Goal: Transaction & Acquisition: Purchase product/service

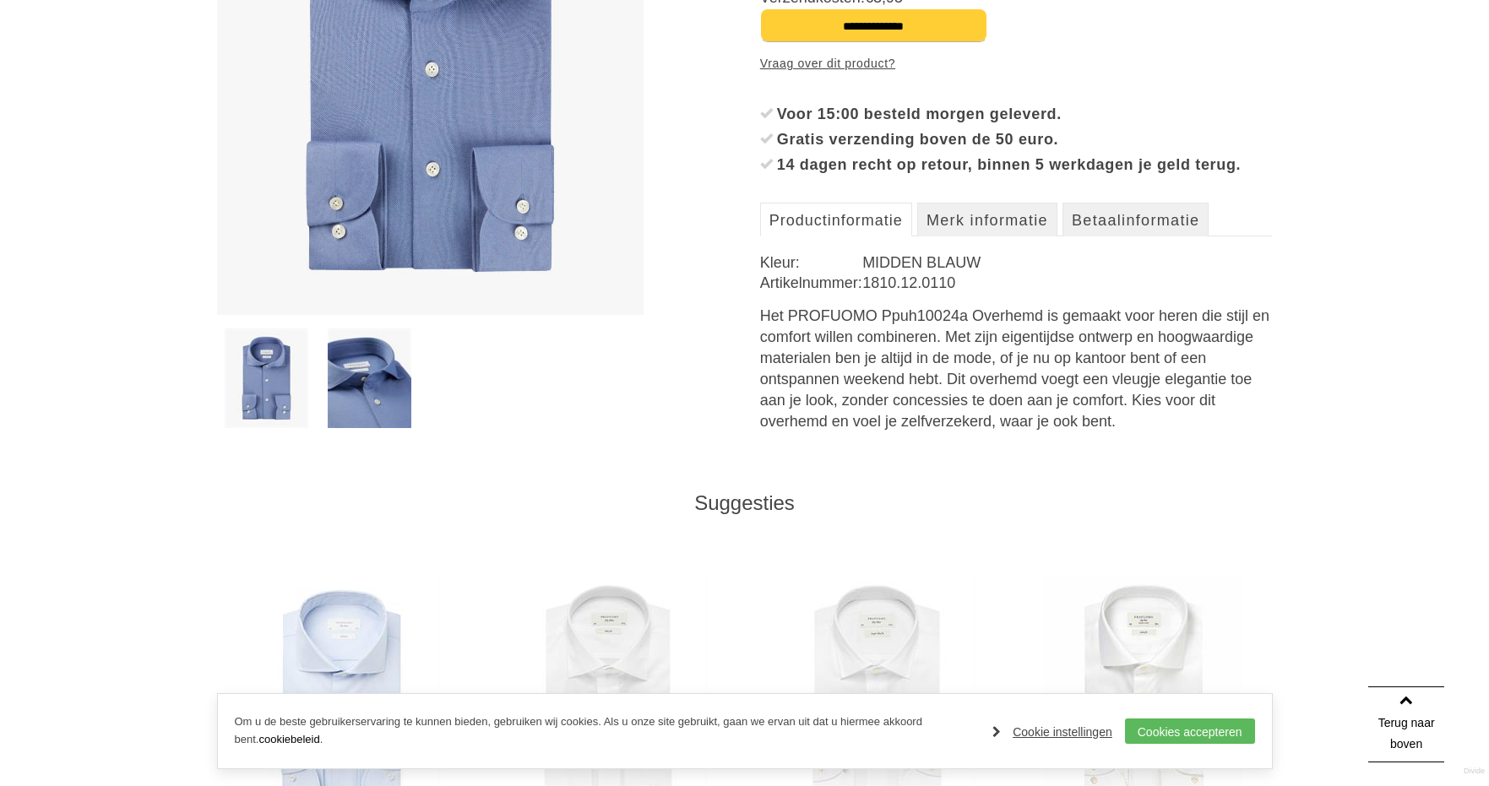
scroll to position [206, 0]
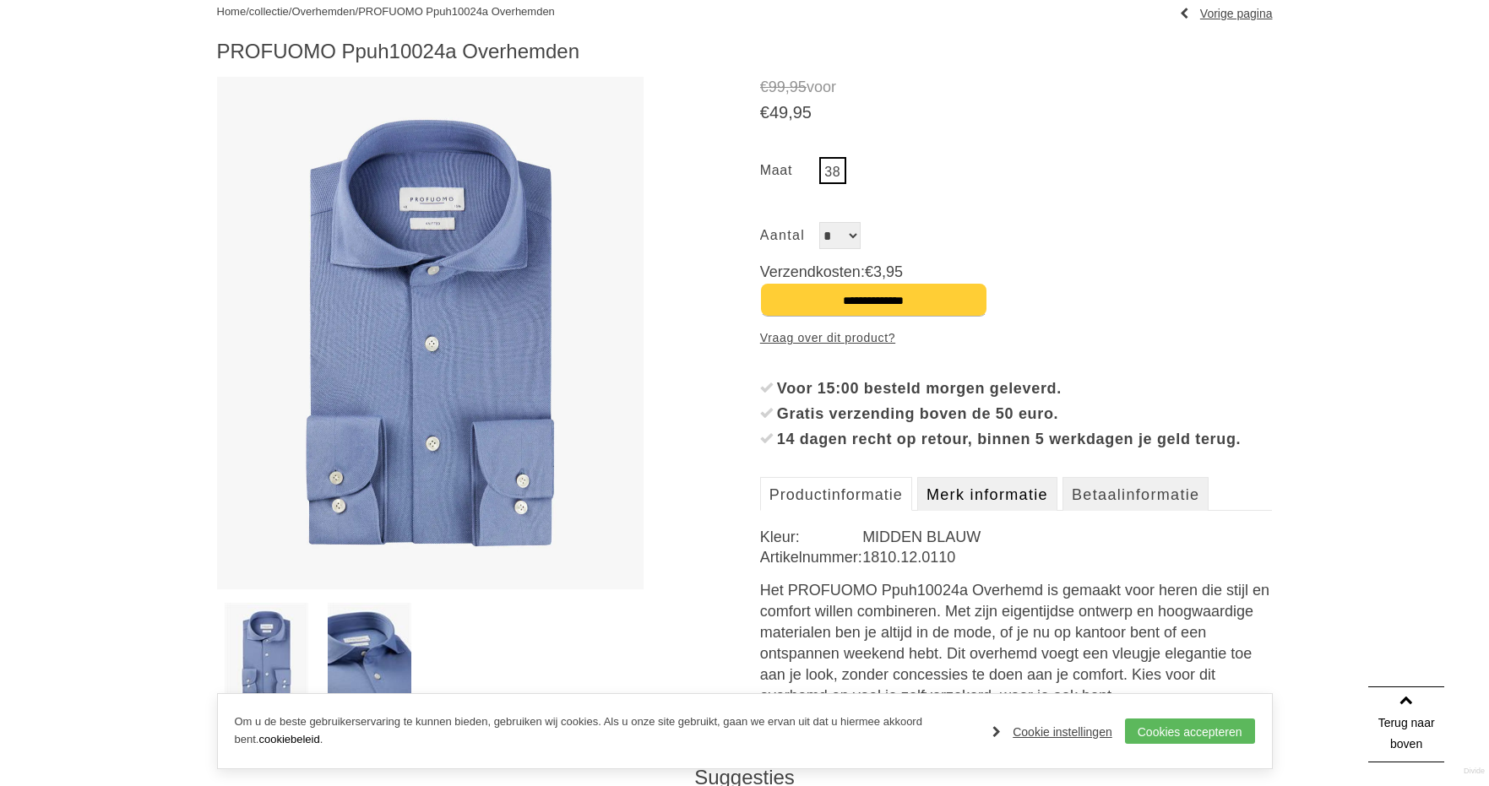
click at [975, 511] on link "Merk informatie" at bounding box center [987, 494] width 140 height 34
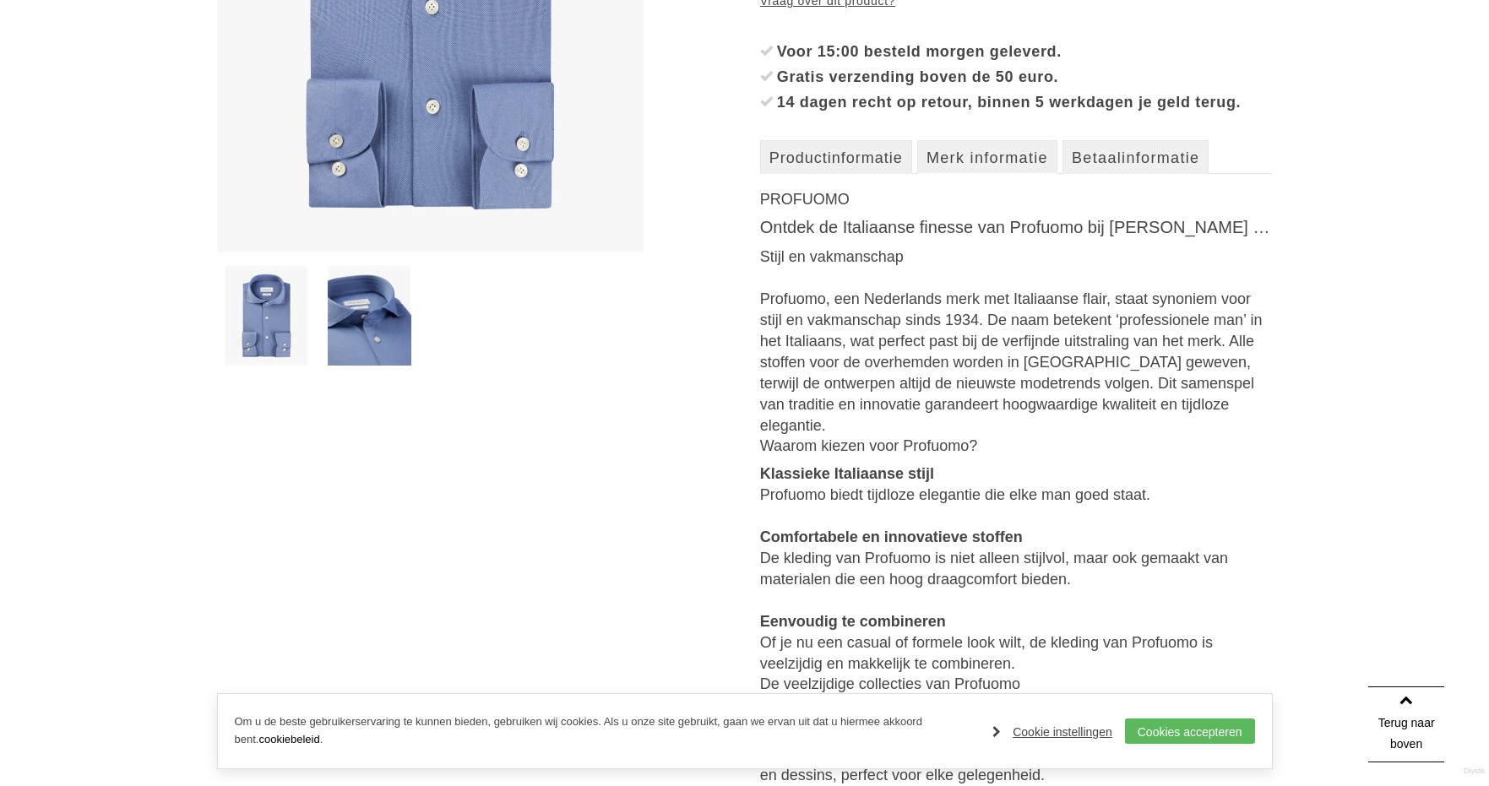
scroll to position [459, 0]
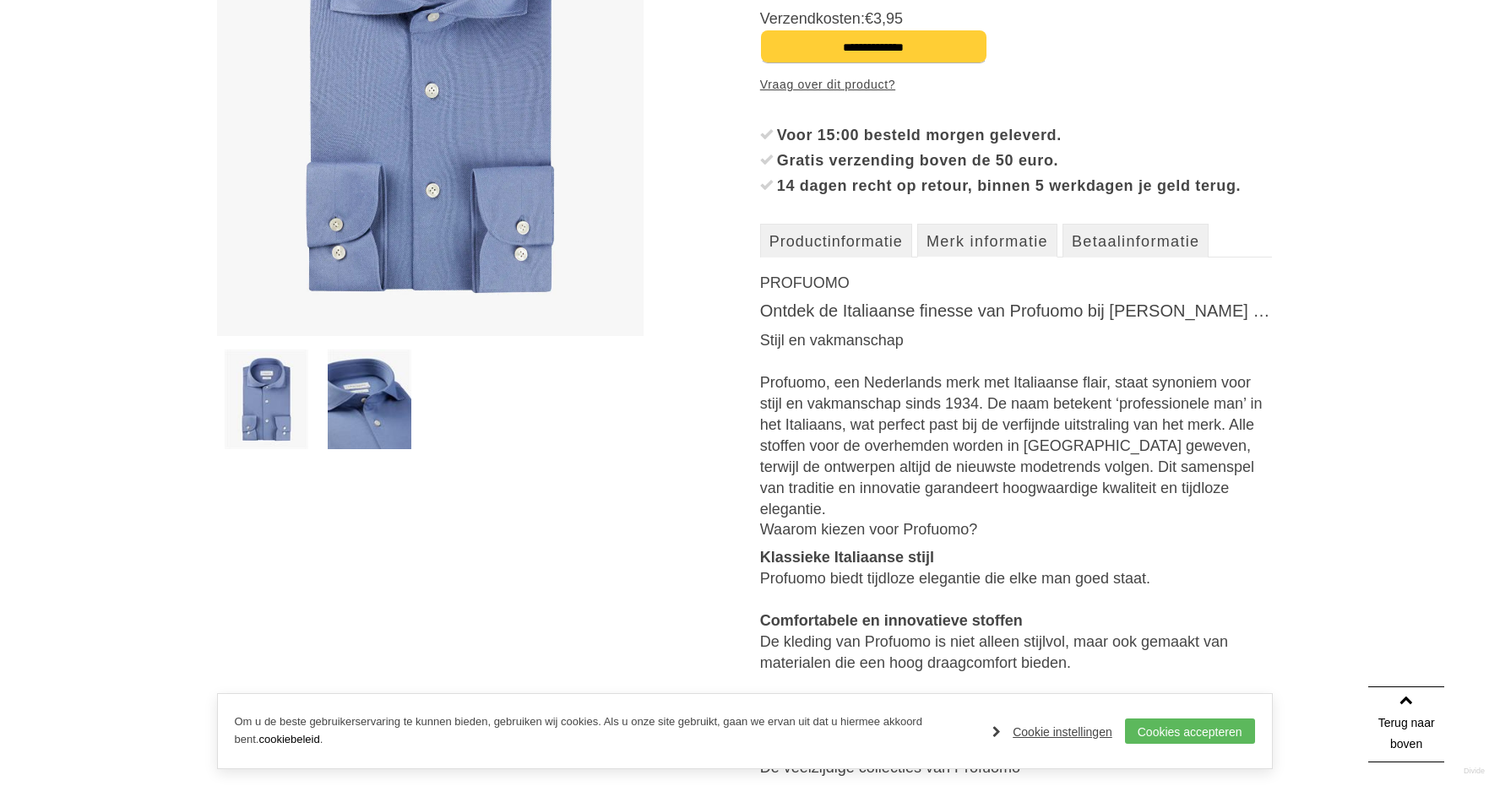
click at [979, 258] on link "Merk informatie" at bounding box center [987, 241] width 140 height 34
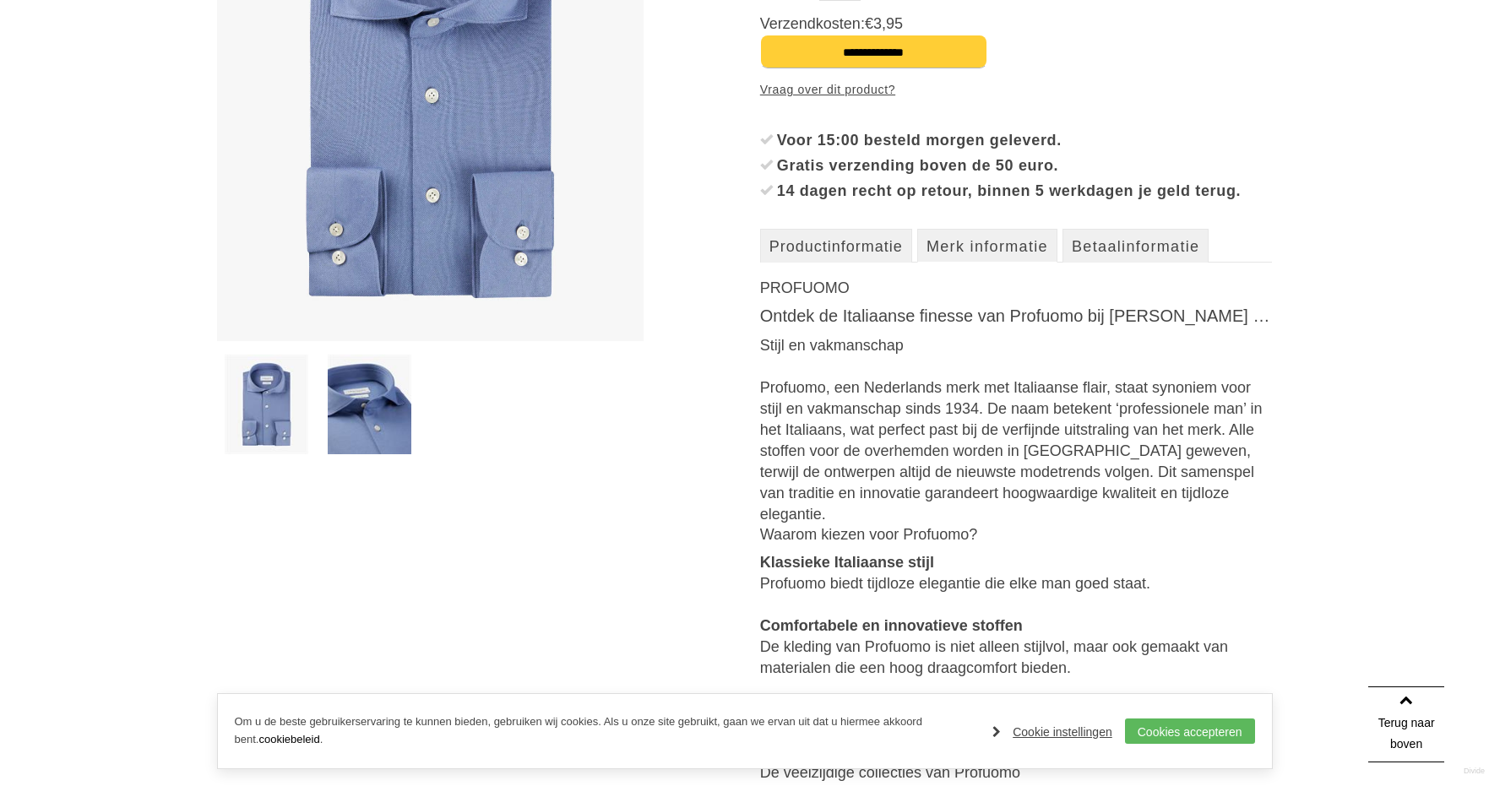
scroll to position [206, 0]
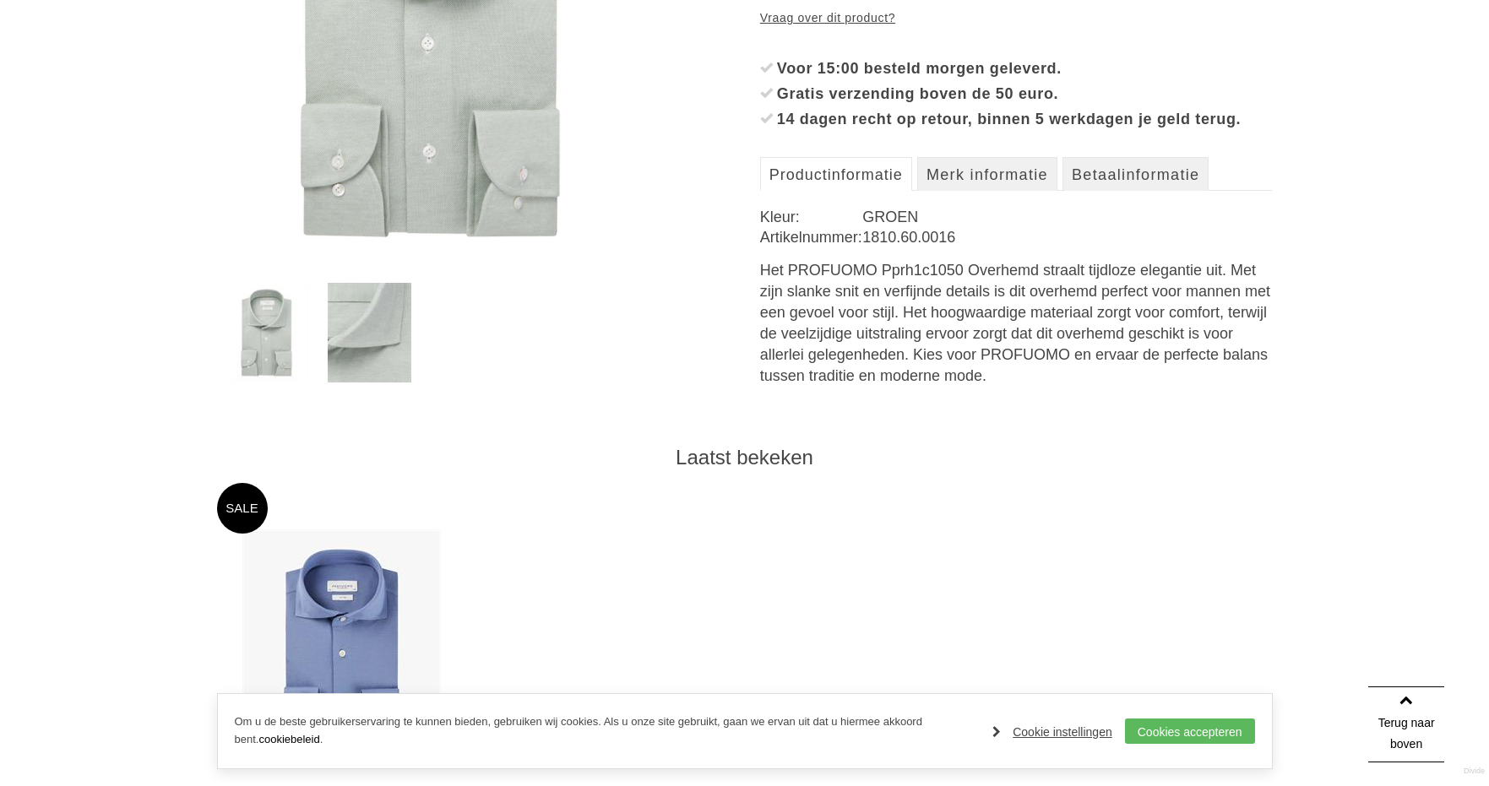
scroll to position [676, 0]
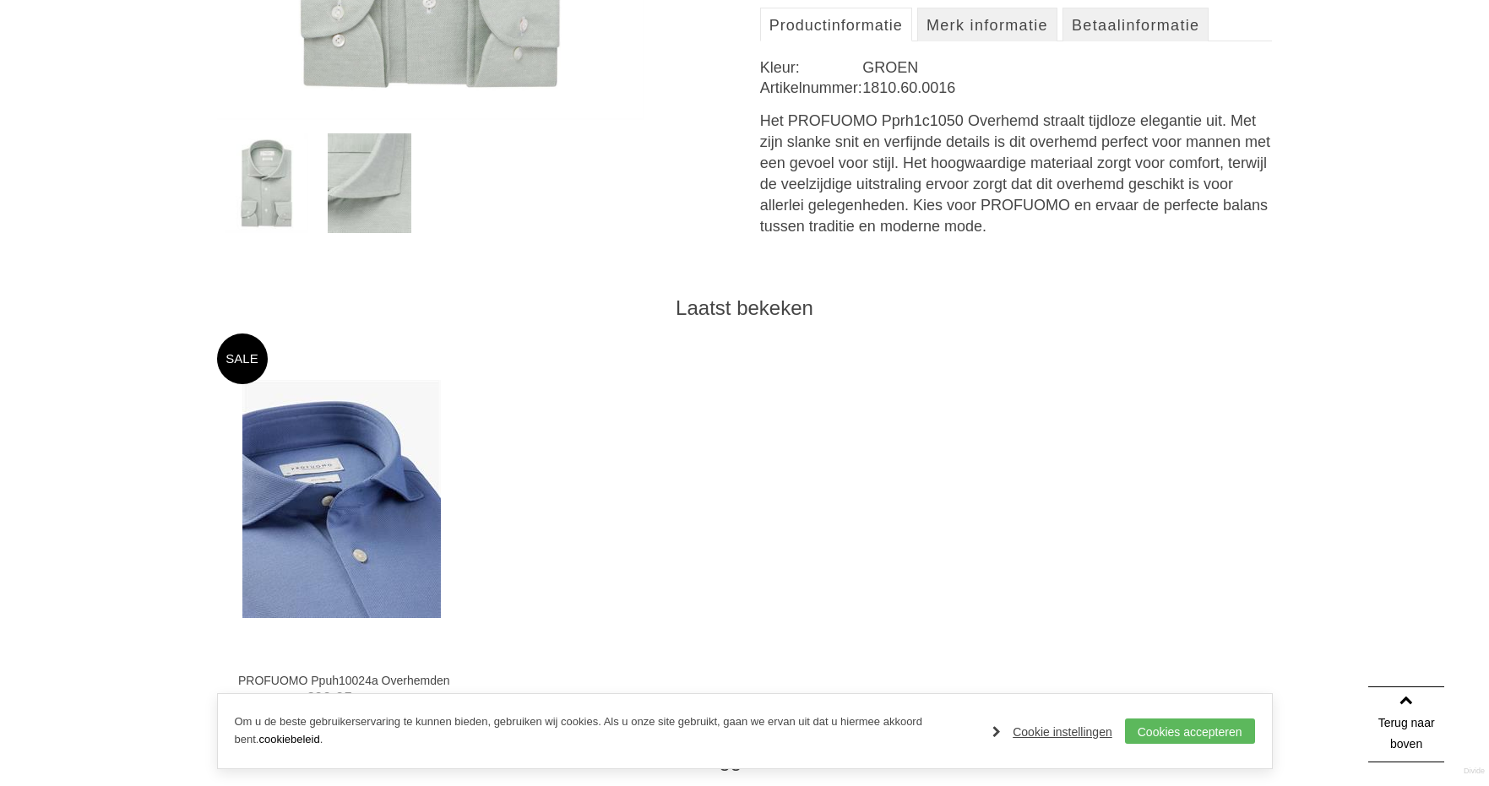
click at [391, 555] on img at bounding box center [341, 499] width 198 height 238
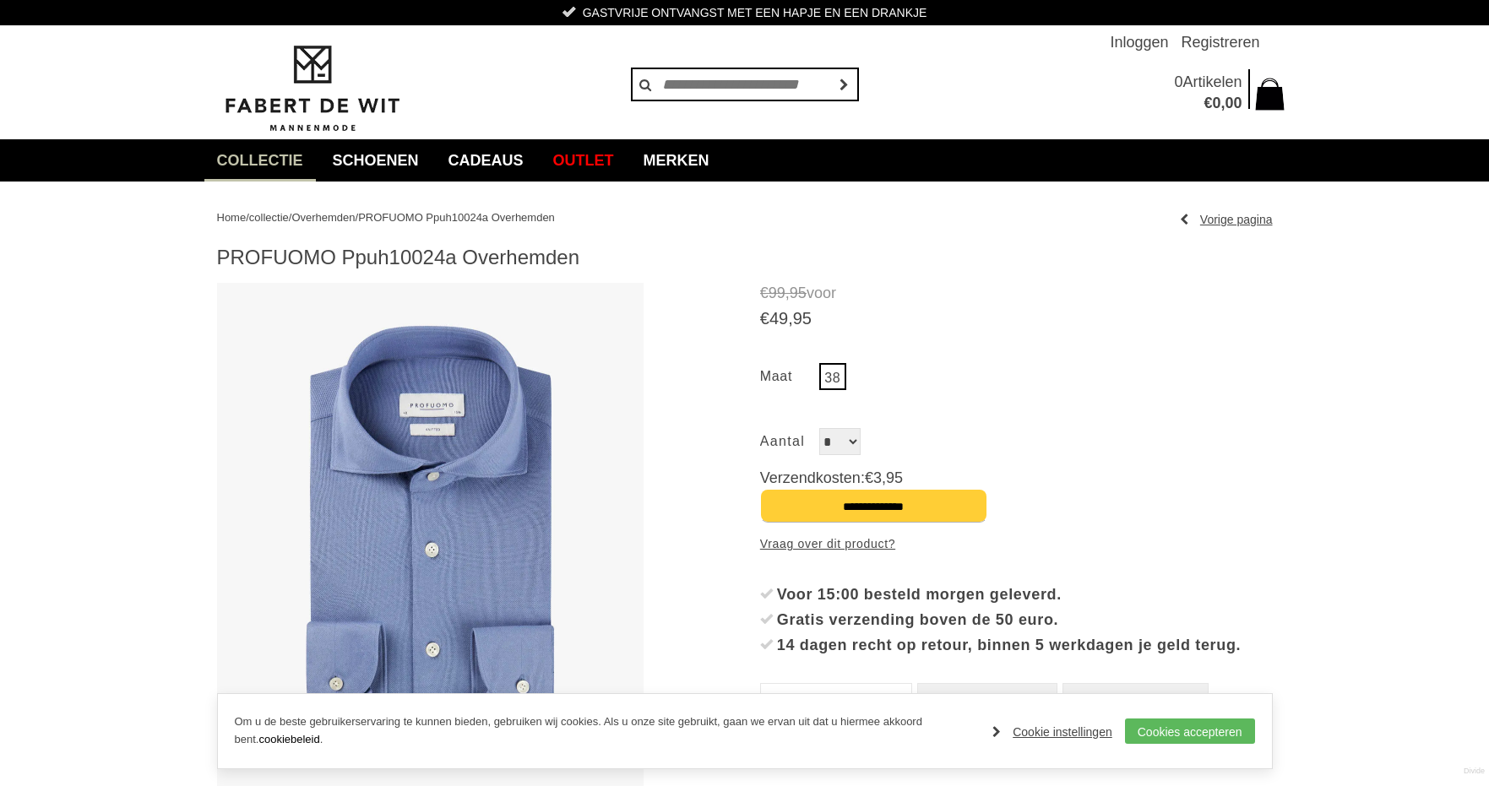
click at [826, 381] on link "38" at bounding box center [832, 376] width 27 height 27
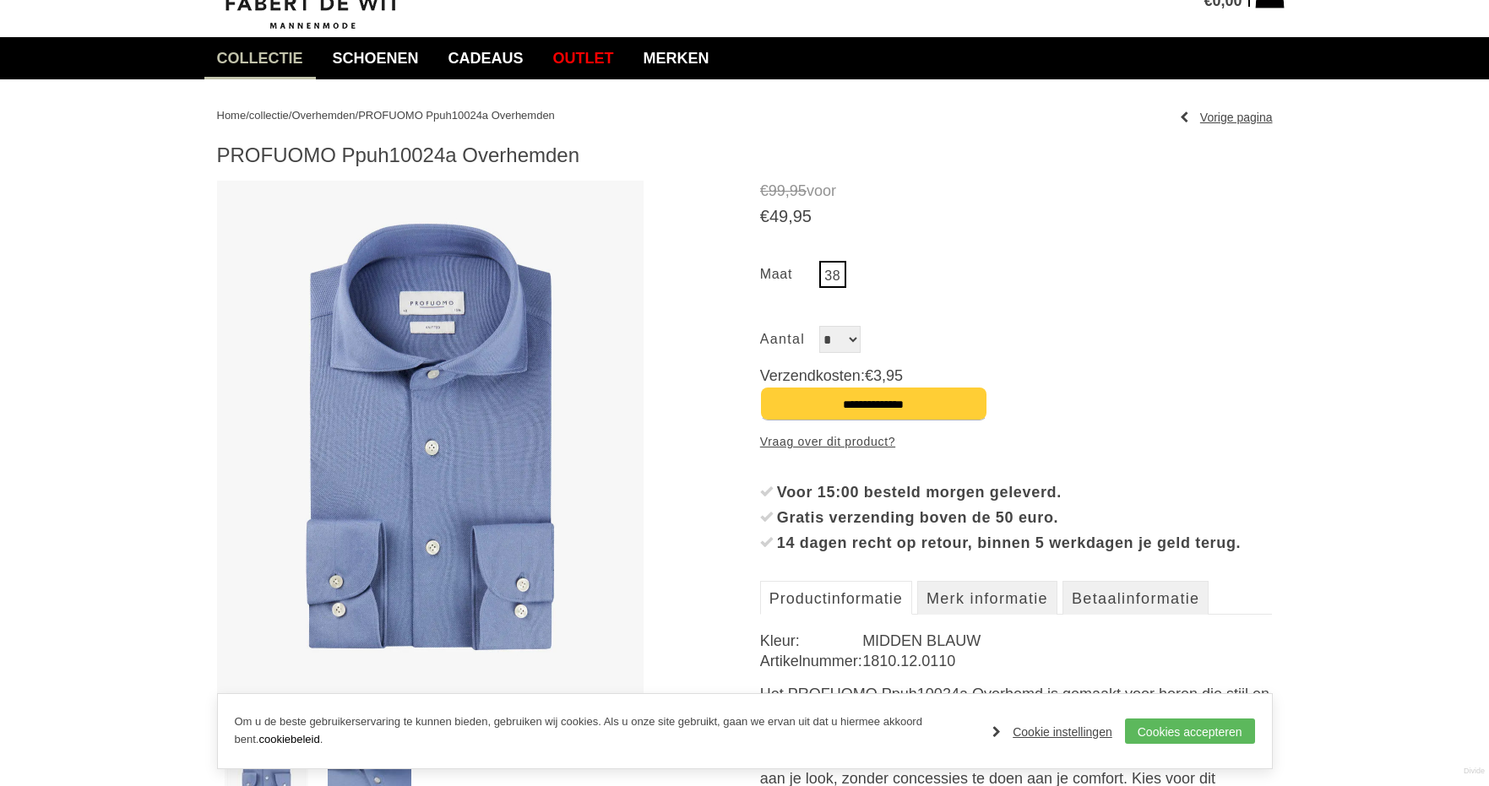
scroll to position [253, 0]
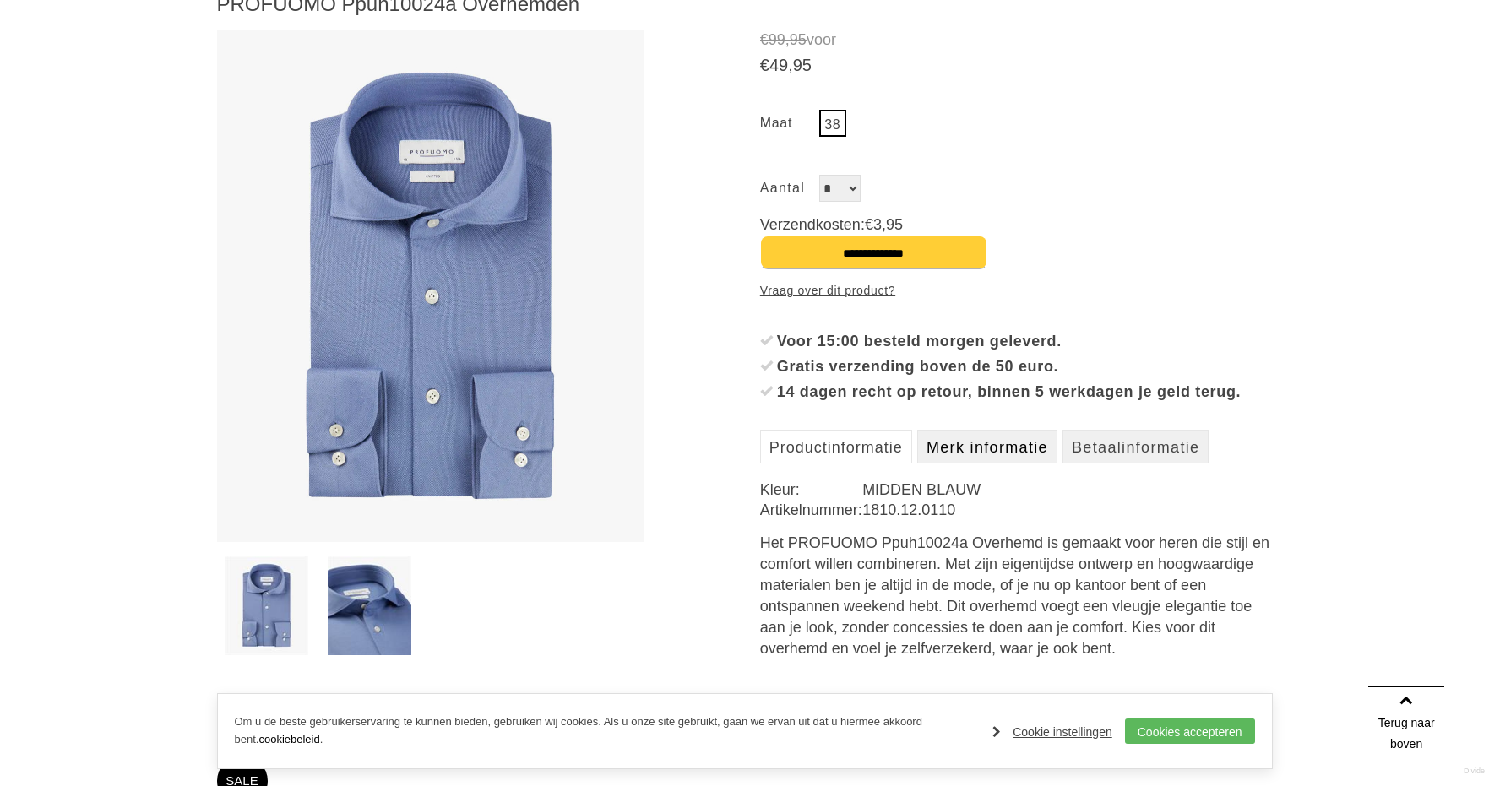
click at [1002, 464] on link "Merk informatie" at bounding box center [987, 447] width 140 height 34
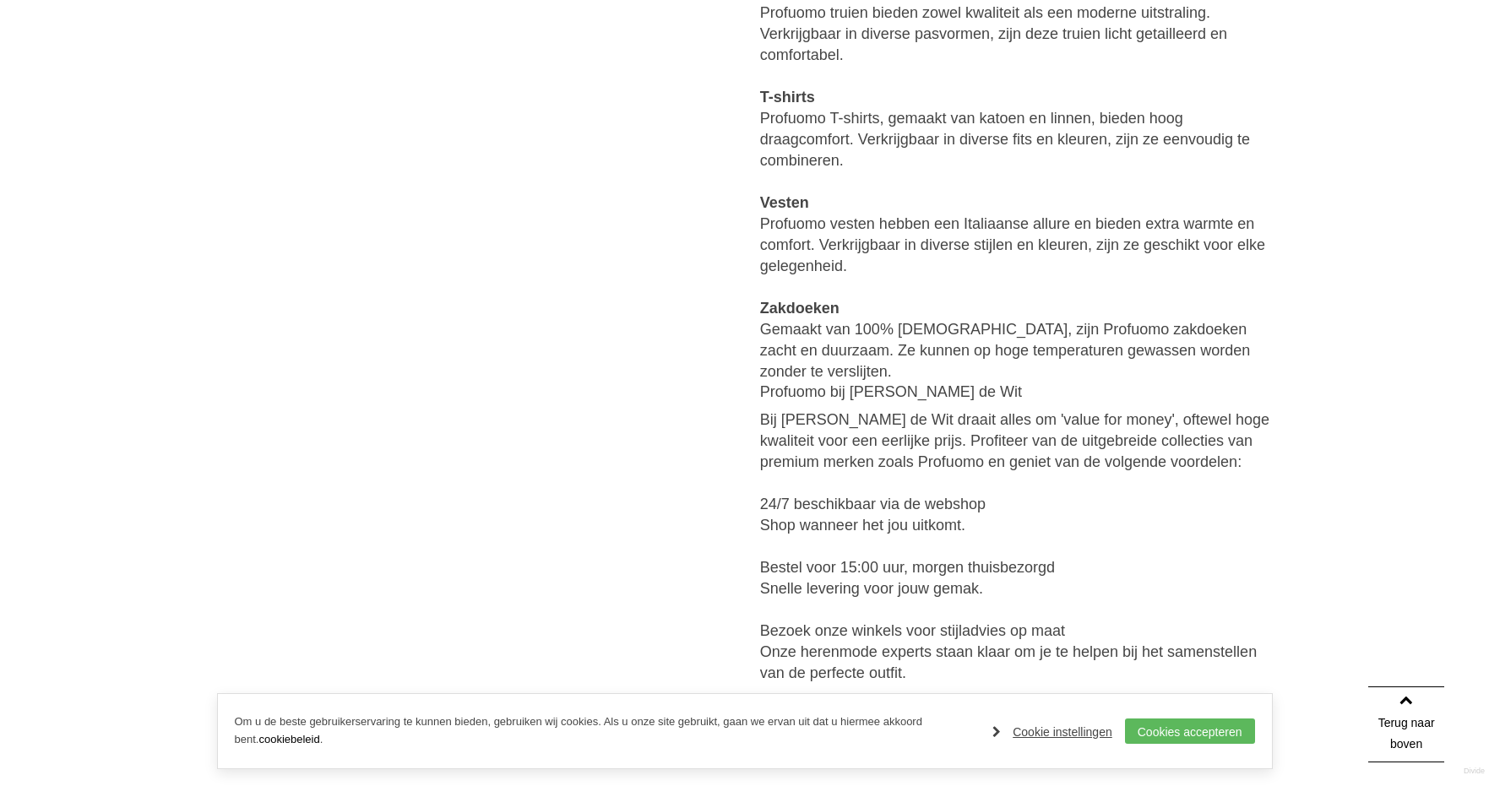
scroll to position [2956, 0]
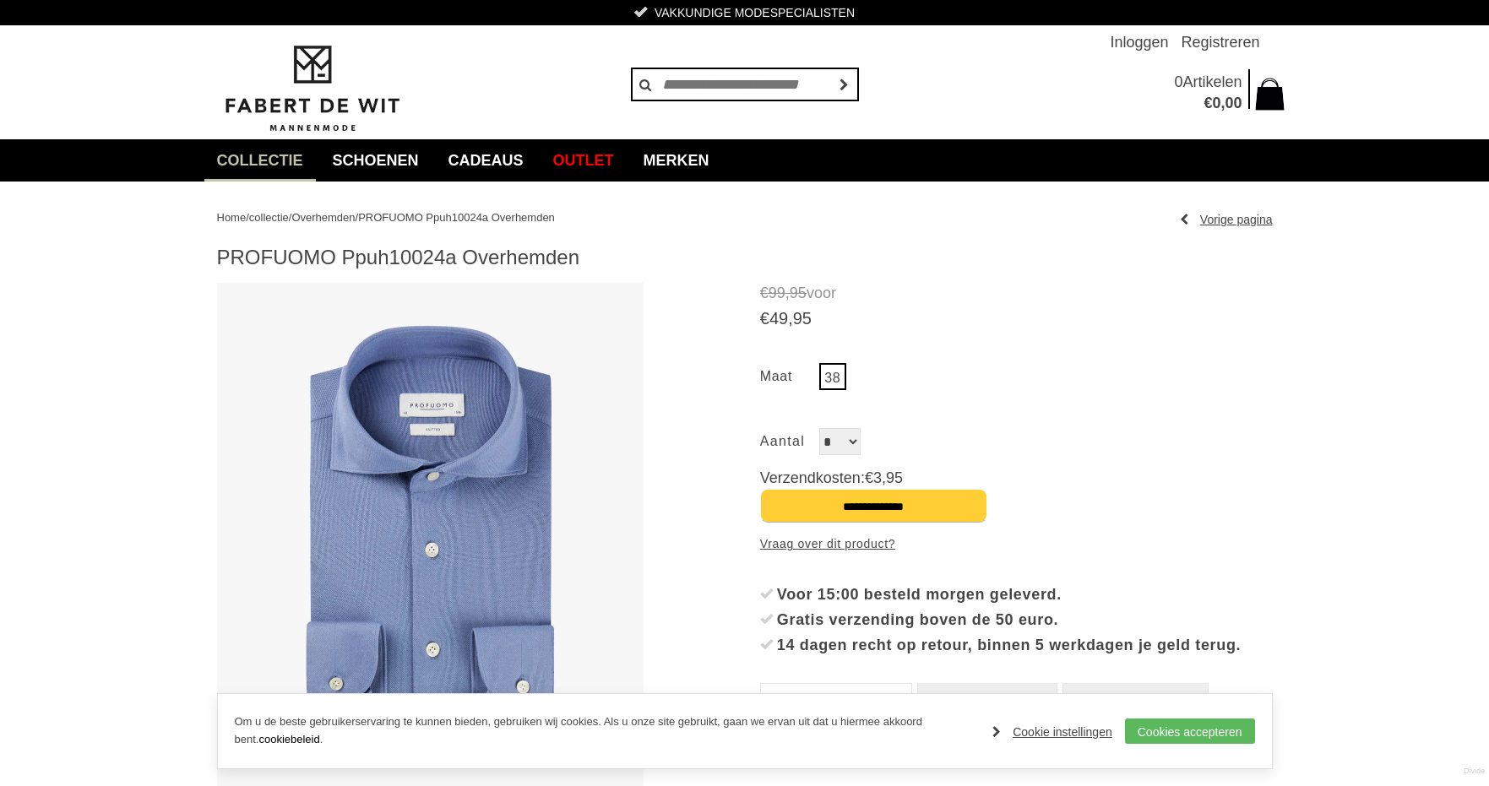
click at [340, 218] on span "Overhemden" at bounding box center [322, 217] width 63 height 13
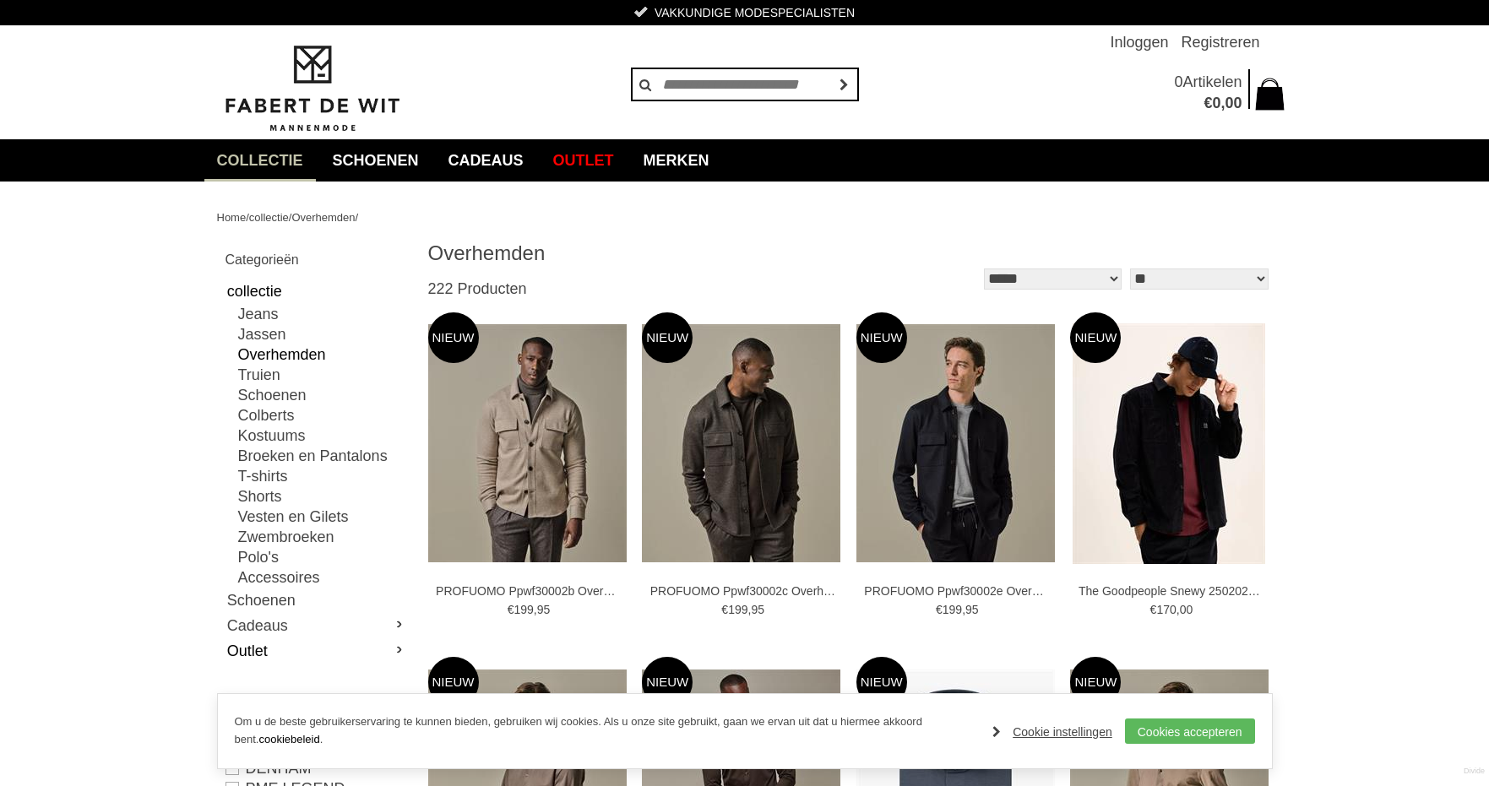
click at [258, 644] on link "Outlet" at bounding box center [317, 651] width 182 height 25
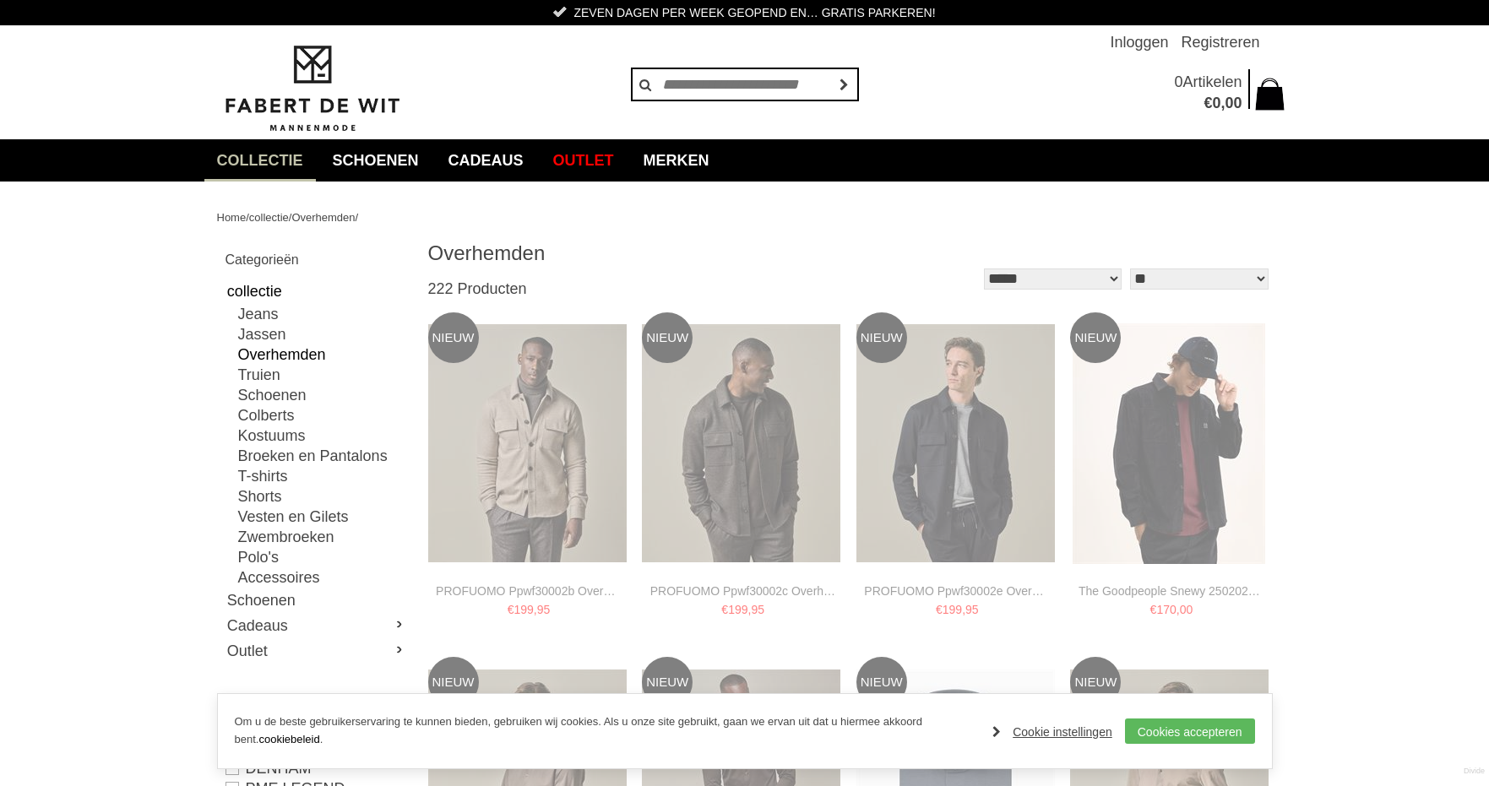
type input "*"
type input "***"
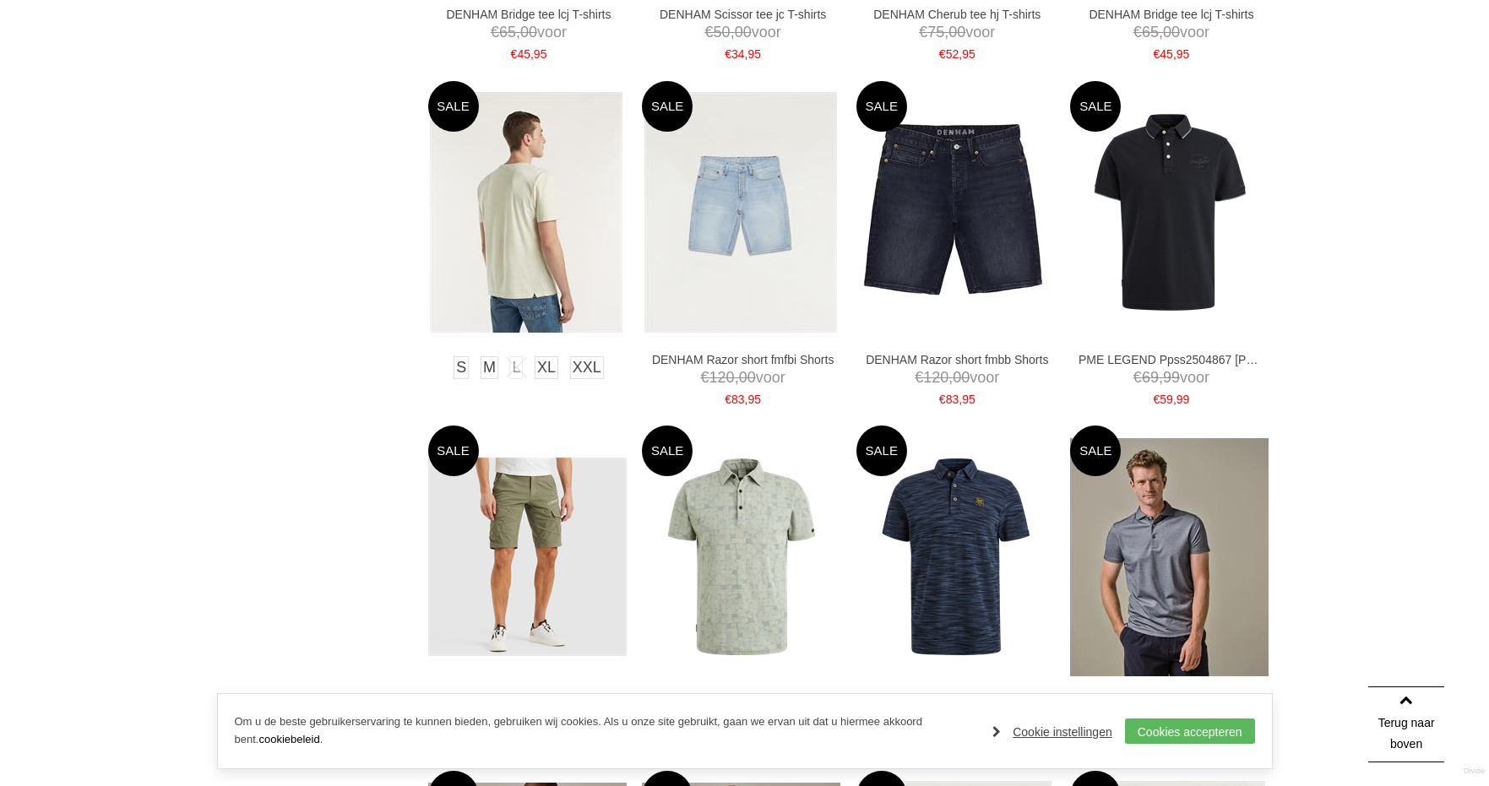
scroll to position [1267, 0]
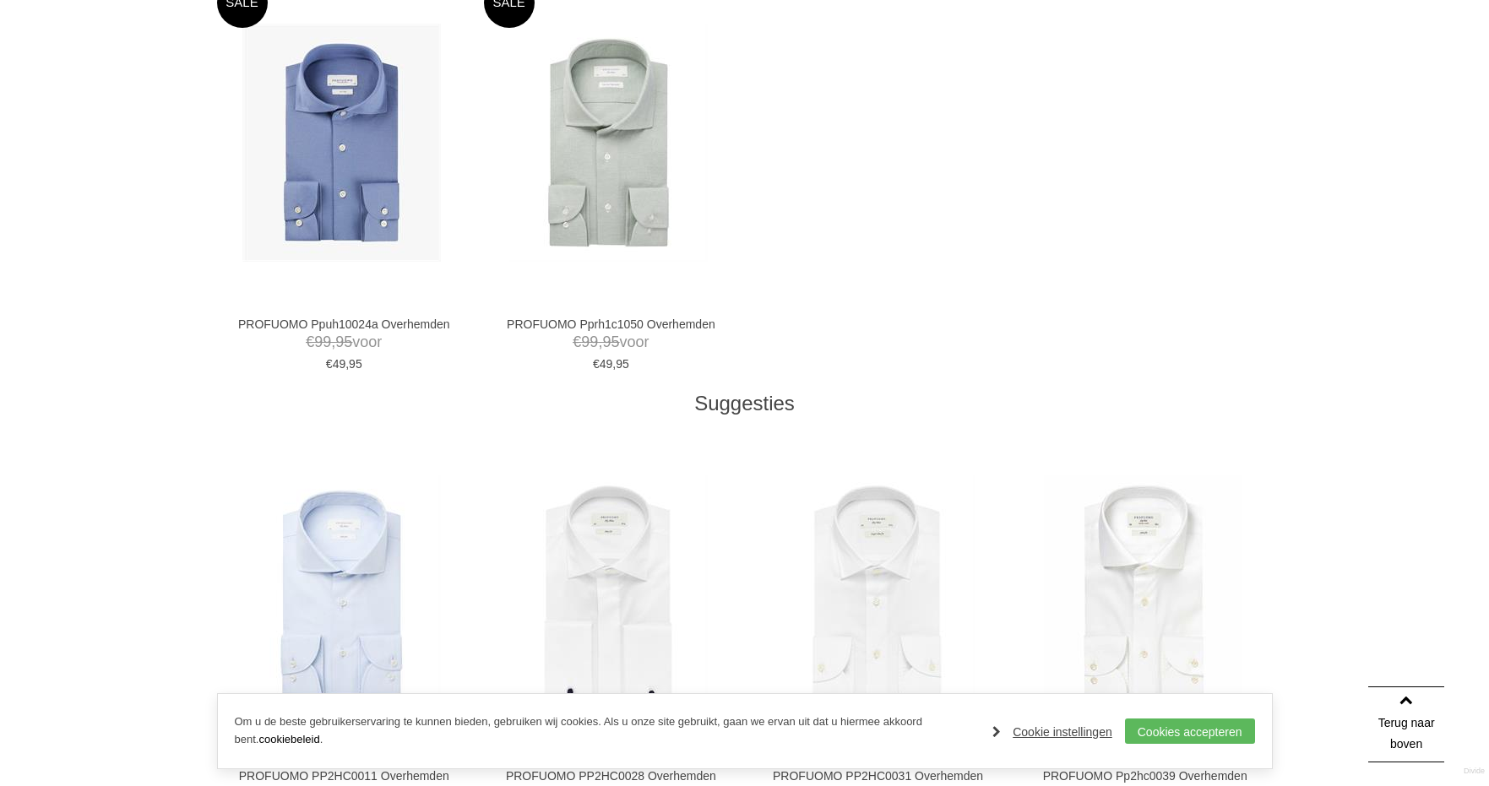
scroll to position [1014, 0]
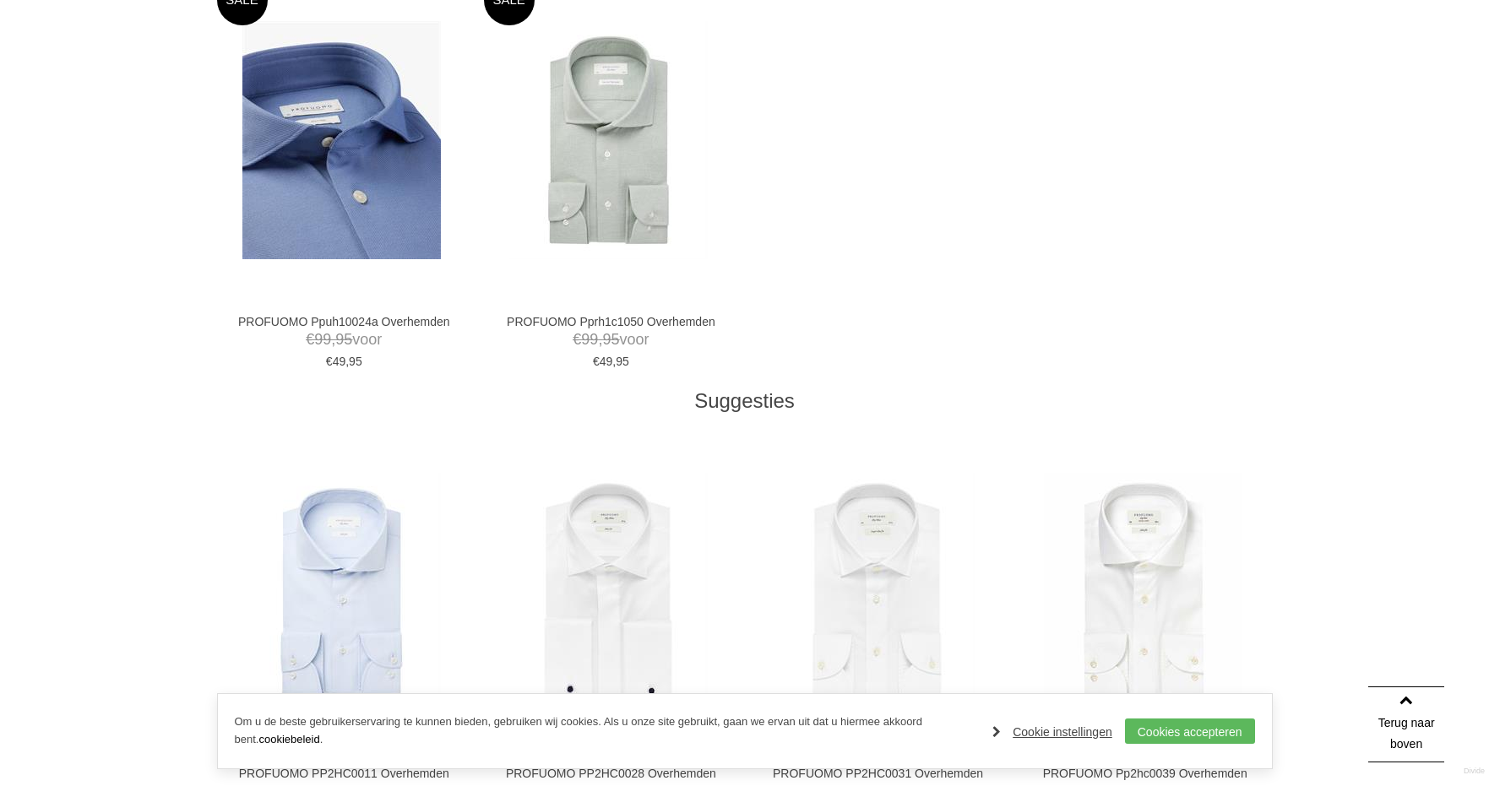
click at [335, 235] on img at bounding box center [341, 140] width 198 height 238
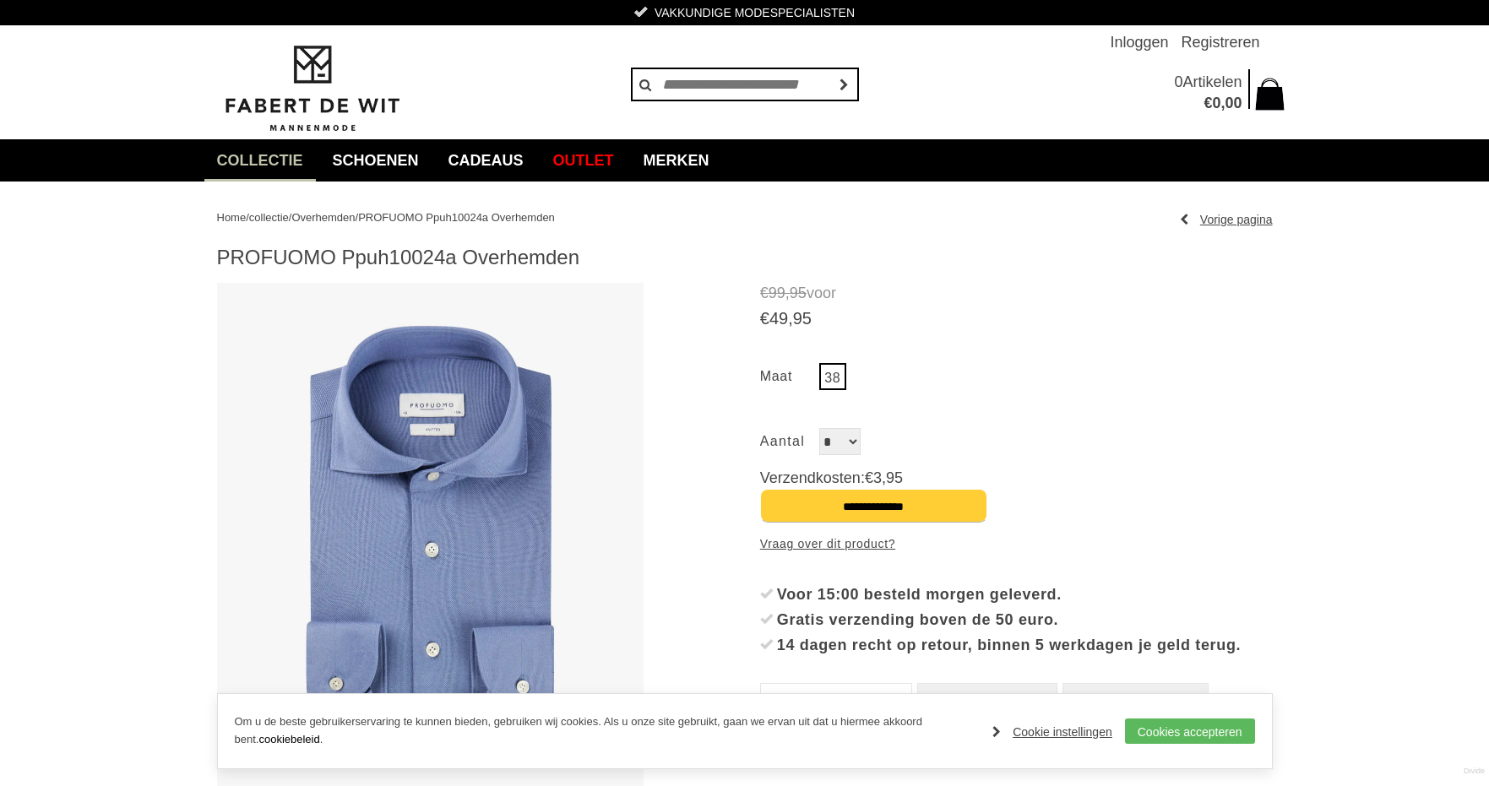
click at [827, 363] on div "38 Bekijk de maattabel Aantal *" at bounding box center [1016, 405] width 513 height 101
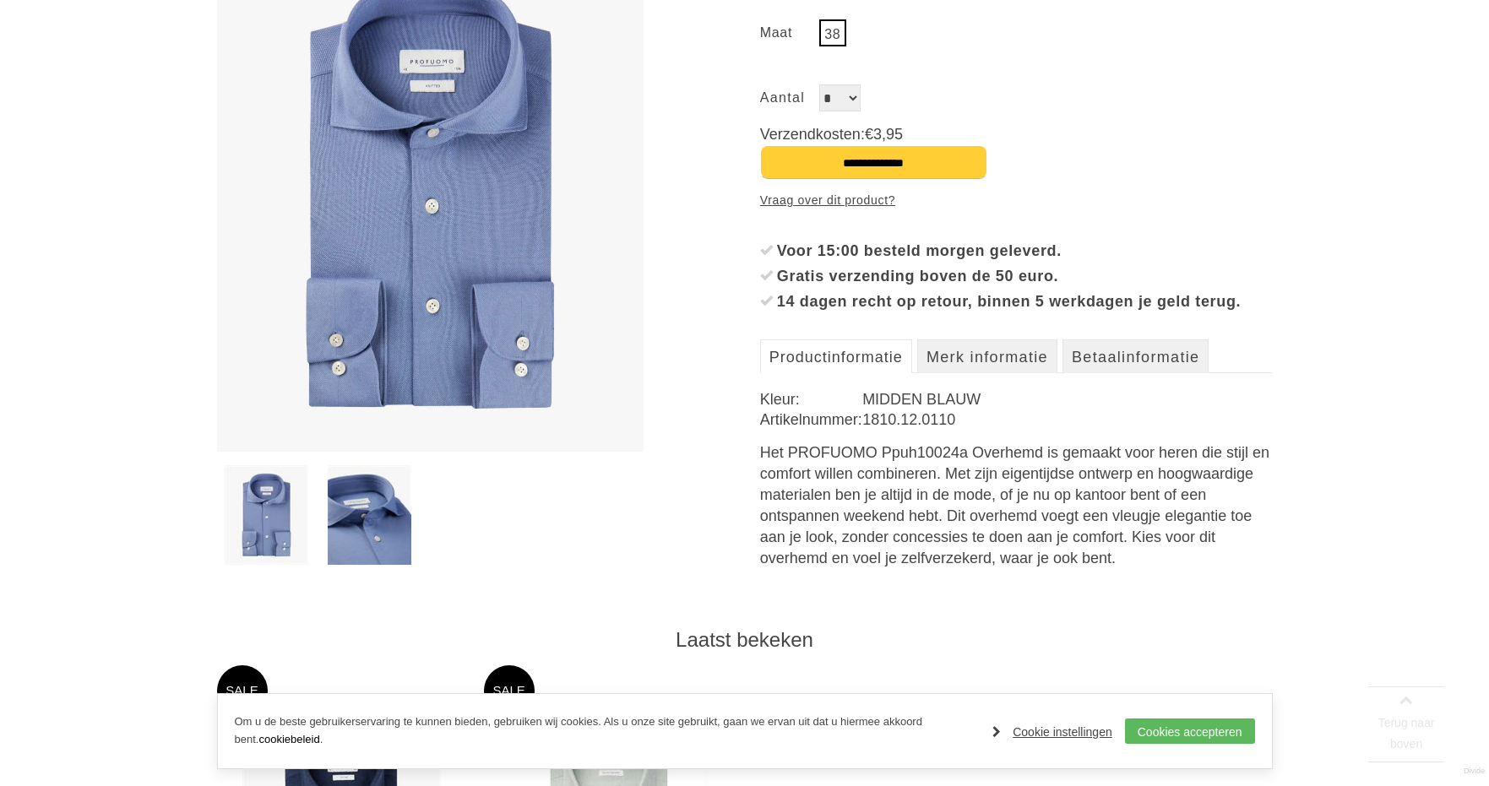
scroll to position [422, 0]
